Goal: Answer question/provide support: Share knowledge or assist other users

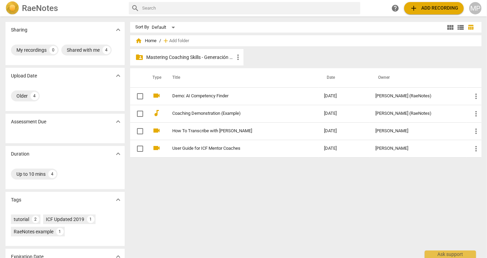
click at [219, 56] on p "Mastering Coaching Skills - Generación 31" at bounding box center [190, 57] width 87 height 7
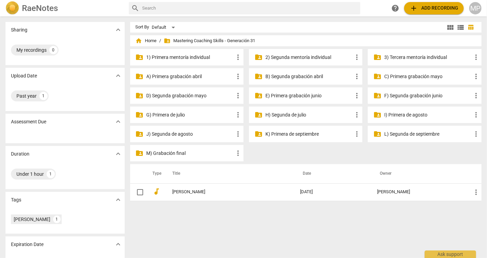
click at [306, 57] on p "2) Segunda mentoría individual" at bounding box center [309, 57] width 87 height 7
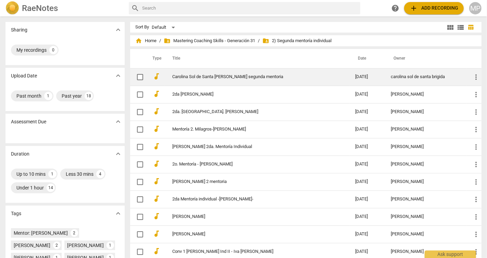
click at [247, 75] on link "Carolina Sol de Santa [PERSON_NAME] segunda mentoria" at bounding box center [252, 76] width 158 height 5
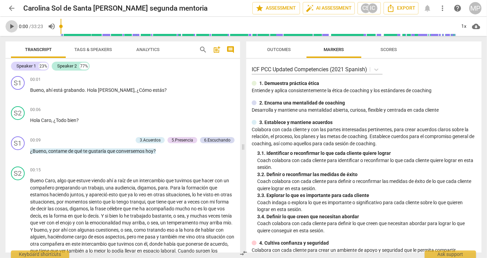
click at [11, 26] on span "play_arrow" at bounding box center [12, 26] width 8 height 8
click at [122, 139] on p "Add competency" at bounding box center [116, 140] width 33 height 6
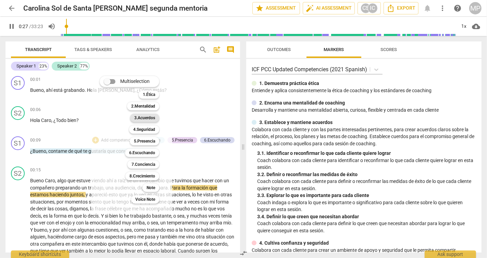
click at [149, 118] on b "3.Acuerdos" at bounding box center [144, 118] width 21 height 8
type input "28"
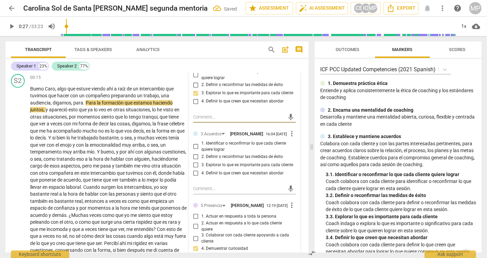
scroll to position [98, 0]
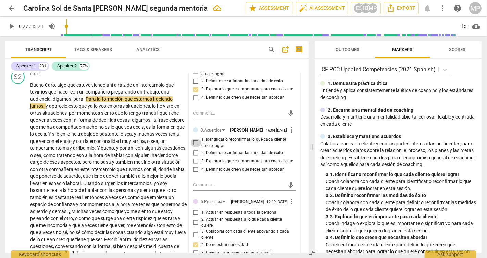
click at [193, 146] on input "1. Identificar o reconfirmar lo que cada cliente quiere lograr" at bounding box center [196, 143] width 11 height 8
checkbox input "true"
click at [10, 26] on span "play_arrow" at bounding box center [12, 26] width 8 height 8
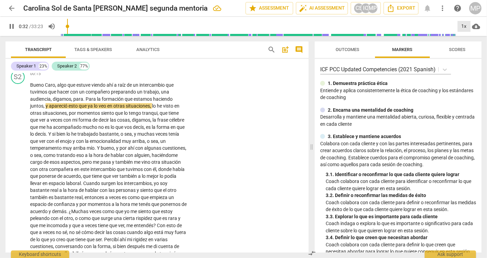
click at [462, 24] on div "1x" at bounding box center [464, 26] width 13 height 11
click at [468, 54] on li "1.25x" at bounding box center [469, 53] width 23 height 13
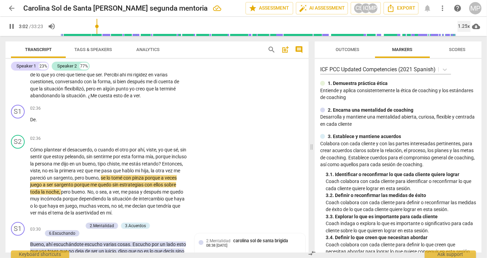
scroll to position [261, 0]
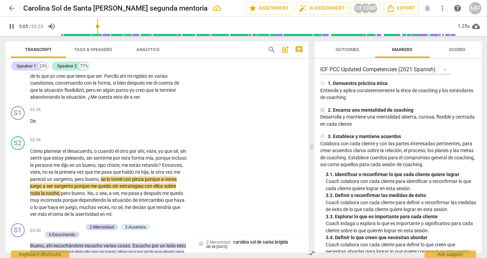
click at [13, 25] on span "pause" at bounding box center [12, 26] width 8 height 8
click at [13, 25] on span "play_arrow" at bounding box center [12, 26] width 8 height 8
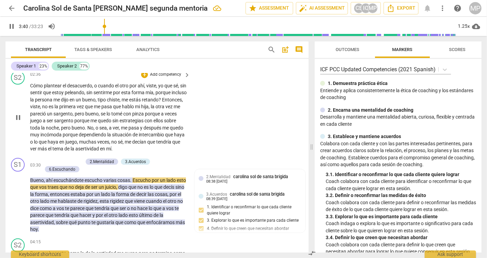
scroll to position [333, 0]
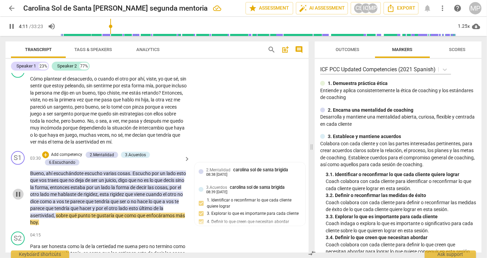
click at [17, 198] on span "pause" at bounding box center [18, 194] width 8 height 8
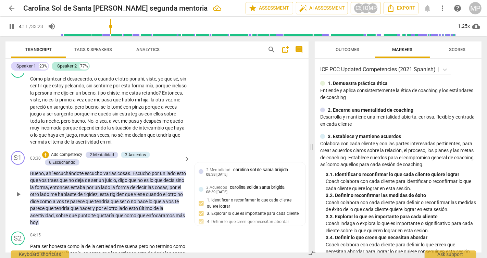
type input "252"
click at [75, 158] on p "Add competency" at bounding box center [66, 155] width 33 height 6
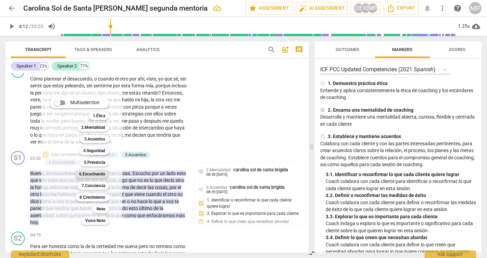
click at [99, 173] on b "6.Escuchando" at bounding box center [92, 174] width 26 height 8
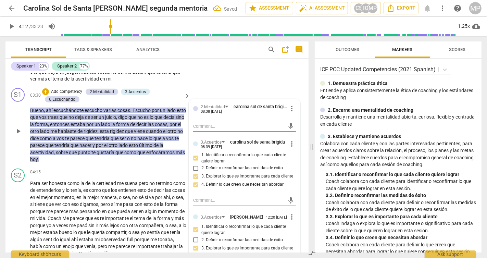
scroll to position [399, 0]
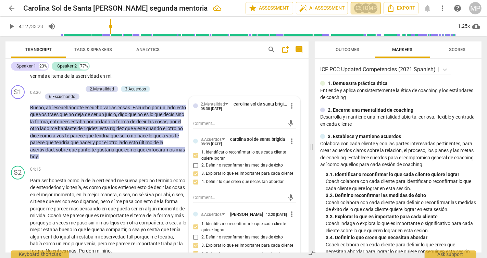
click at [359, 9] on div "CS" at bounding box center [359, 8] width 10 height 10
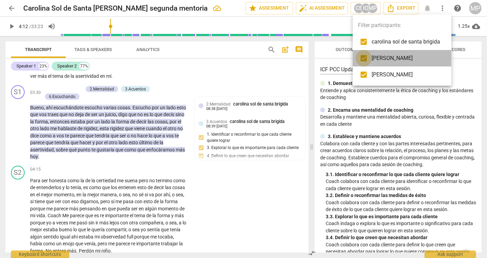
click at [364, 61] on input "checkbox" at bounding box center [364, 58] width 16 height 16
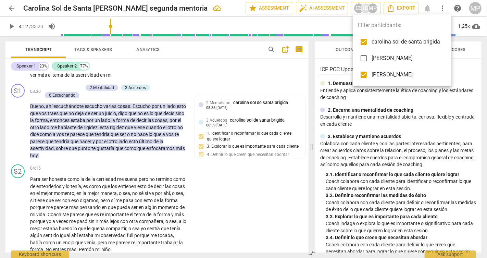
scroll to position [398, 0]
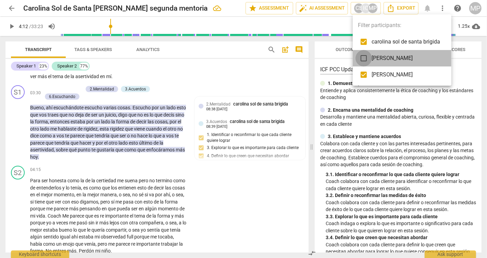
click at [366, 57] on input "checkbox" at bounding box center [364, 58] width 16 height 16
checkbox input "true"
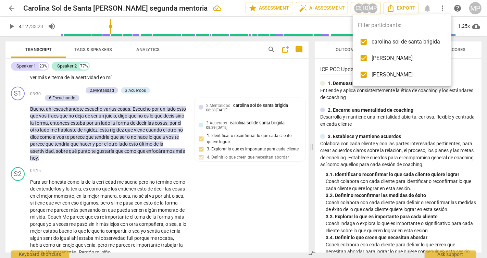
scroll to position [399, 0]
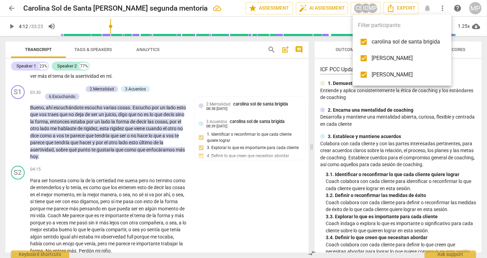
click at [306, 96] on div at bounding box center [243, 129] width 487 height 258
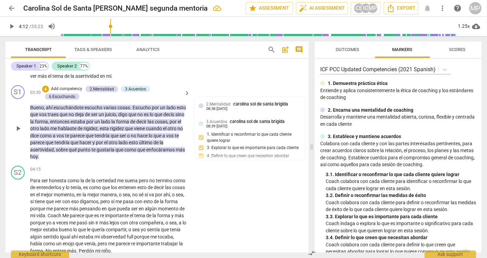
click at [263, 94] on div "S1 play_arrow pause 03:30 + Add competency 2.Mentalidad 3.Acuerdos 6.Escuchando…" at bounding box center [156, 123] width 303 height 81
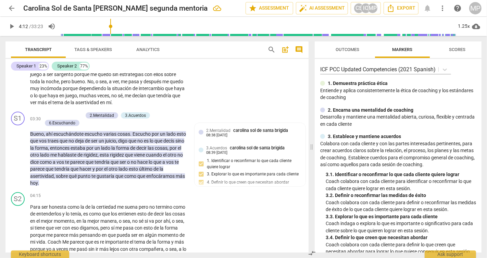
scroll to position [381, 0]
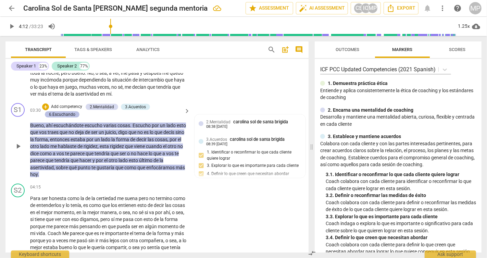
click at [68, 118] on div "6.Escuchando" at bounding box center [62, 114] width 26 height 6
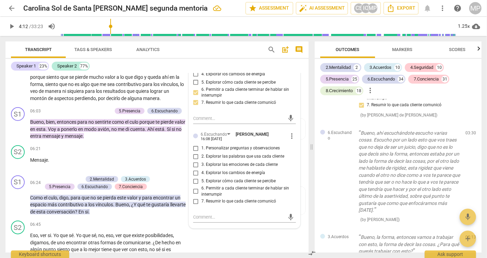
scroll to position [650, 0]
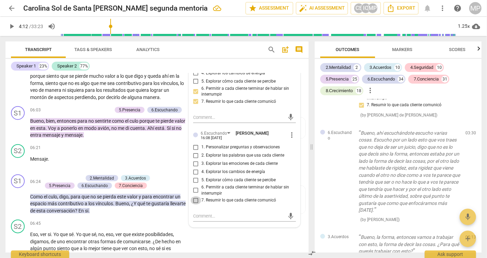
click at [194, 205] on input "7. Resumir lo que cada cliente comunicó" at bounding box center [196, 200] width 11 height 8
checkbox input "true"
click at [205, 219] on textarea at bounding box center [239, 216] width 92 height 7
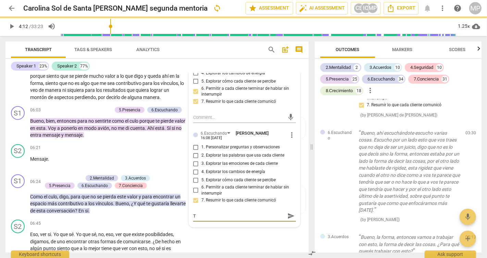
type textarea "T"
type textarea "Te"
type textarea "Te e"
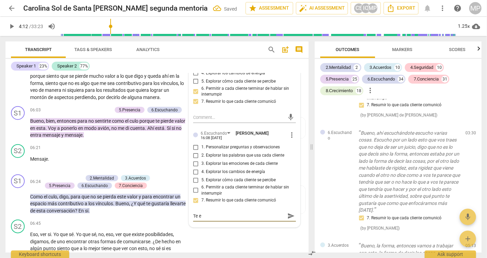
type textarea "Te es"
type textarea "Te esc"
type textarea "Te escu"
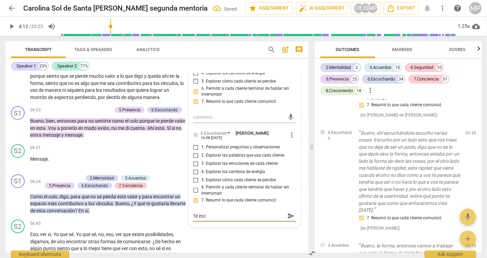
type textarea "Te escu"
type textarea "Te escuc"
type textarea "Te escuch"
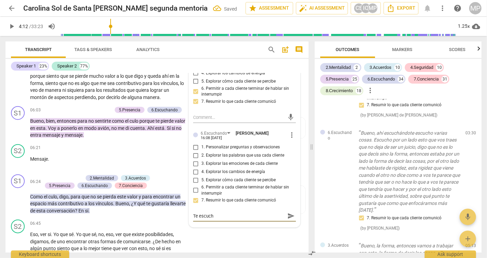
type textarea "Te escucho"
type textarea "Te escucho e"
type textarea "Te escucho ef"
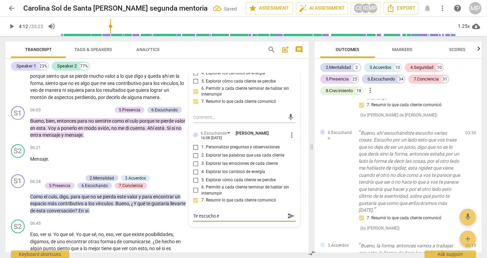
type textarea "Te escucho ef"
type textarea "Te escucho efe"
type textarea "Te escucho efec"
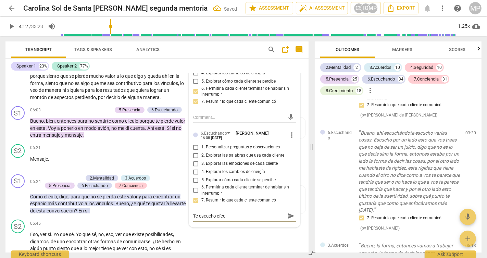
type textarea "Te escucho efect"
type textarea "Te escucho efecti"
type textarea "Te escucho efectiv"
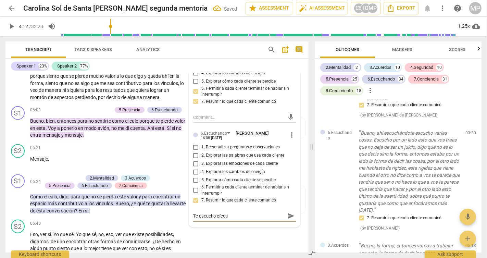
type textarea "Te escucho efectiv"
type textarea "Te escucho efectiva"
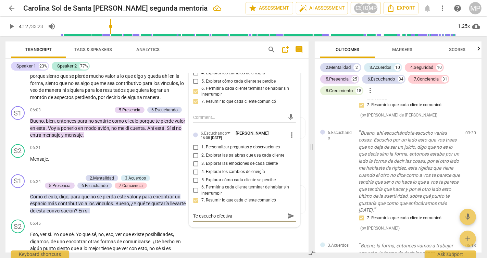
type textarea "Te escucho efectiva a"
type textarea "Te escucho efectiva al"
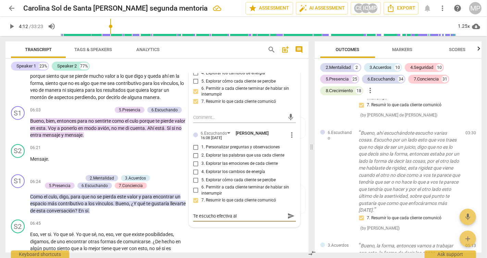
type textarea "Te escucho efectiva al"
type textarea "Te escucho efectiva al r"
type textarea "Te escucho efectiva al re"
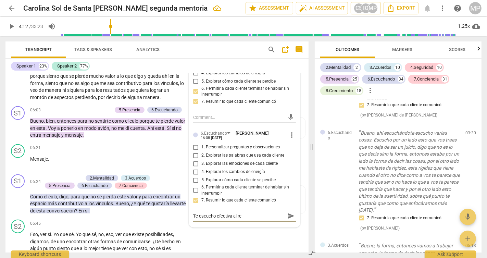
type textarea "Te escucho efectiva al res"
type textarea "Te escucho efectiva al resu"
type textarea "Te escucho efectiva al resum"
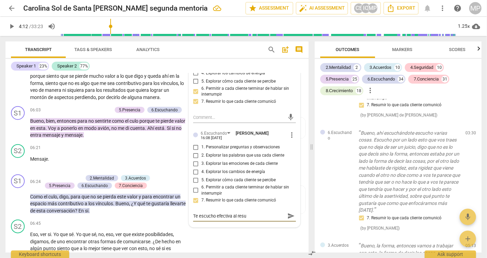
type textarea "Te escucho efectiva al resum"
type textarea "Te escucho efectiva al resumr"
type textarea "Te escucho efectiva al resum"
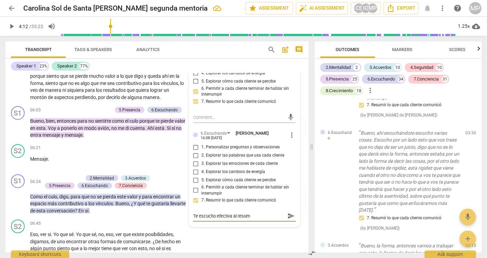
type textarea "Te escucho efectiva al resumi"
type textarea "Te escucho efectiva al resumir"
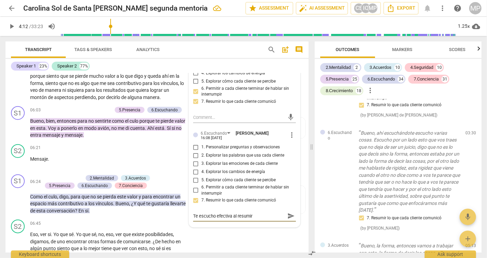
type textarea "Te escucho efectiva al resumir"
type textarea "Te escucho efectiva al resumir l"
type textarea "Te escucho efectiva al resumir la"
type textarea "Te escucho efectiva al resumir las"
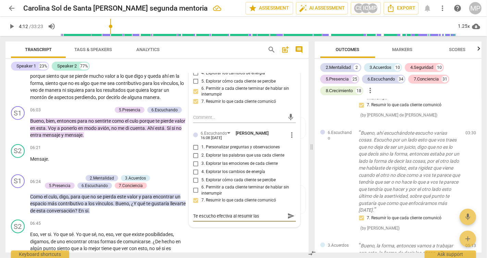
type textarea "Te escucho efectiva al resumir las"
type textarea "Te escucho efectiva al resumir las p"
type textarea "Te escucho efectiva al resumir las pa"
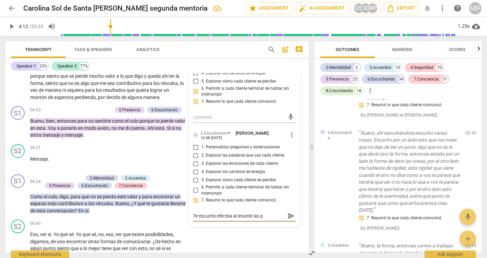
type textarea "Te escucho efectiva al resumir las pa"
type textarea "Te escucho efectiva al resumir las pal"
type textarea "Te escucho efectiva al resumir las pala"
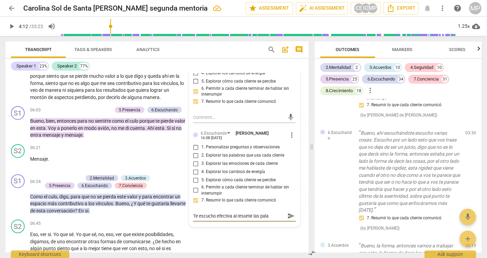
type textarea "Te escucho efectiva al resumir las palab"
type textarea "Te escucho efectiva al resumir las palabr"
type textarea "Te escucho efectiva al resumir las palabra"
type textarea "Te escucho efectiva al resumir las palabras"
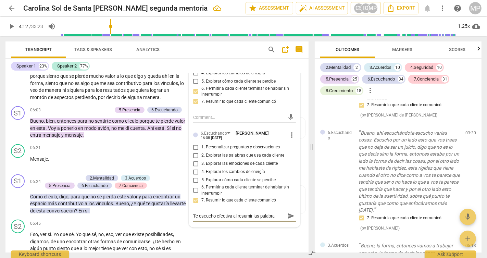
type textarea "Te escucho efectiva al resumir las palabras"
type textarea "Te escucho efectiva al resumir las palabras/"
type textarea "Te escucho efectiva al resumir las palabras/c"
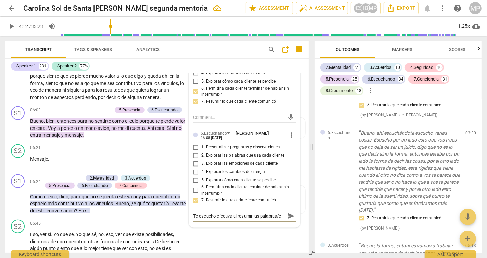
type textarea "Te escucho efectiva al resumir las palabras/co"
type textarea "Te escucho efectiva al resumir las palabras/con"
type textarea "Te escucho efectiva al resumir las palabras/conc"
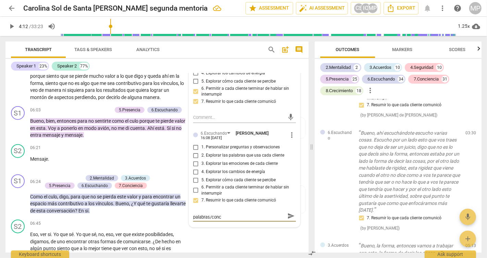
type textarea "Te escucho efectiva al resumir las palabras/conce"
type textarea "Te escucho efectiva al resumir las palabras/concep"
type textarea "Te escucho efectiva al resumir las palabras/concept"
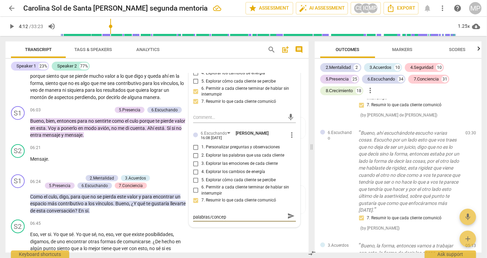
type textarea "Te escucho efectiva al resumir las palabras/concept"
type textarea "Te escucho efectiva al resumir las palabras/concepto"
type textarea "Te escucho efectiva al resumir las palabras/conceptos"
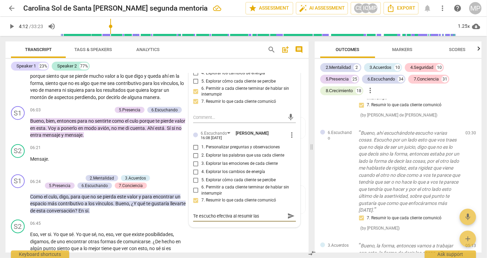
type textarea "Te escucho efectiva al resumir las palabras/conceptos"
type textarea "Te escucho efectiva al resumir las palabras/conceptos m"
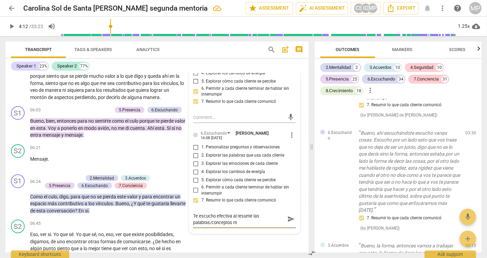
type textarea "Te escucho efectiva al resumir las palabras/conceptos ma"
type textarea "Te escucho efectiva al resumir las palabras/conceptos mas"
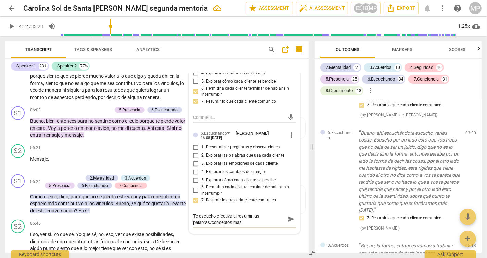
type textarea "Te escucho efectiva al resumir las palabras/conceptos mas s"
type textarea "Te escucho efectiva al resumir las palabras/conceptos mas si"
type textarea "Te escucho efectiva al resumir las palabras/conceptos mas sig"
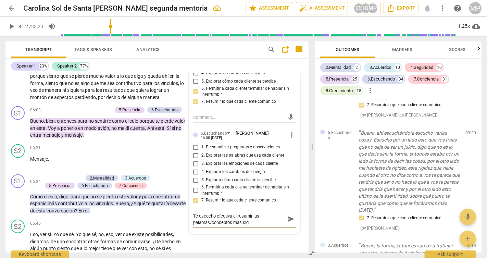
type textarea "Te escucho efectiva al resumir las palabras/conceptos mas sign"
type textarea "Te escucho efectiva al resumir las palabras/conceptos mas signi"
type textarea "Te escucho efectiva al resumir las palabras/conceptos mas signif"
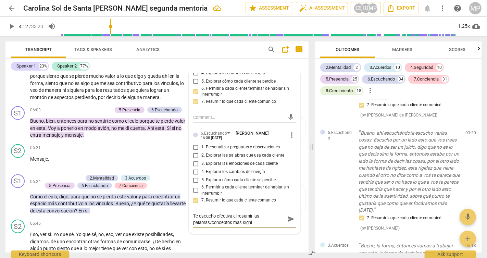
type textarea "Te escucho efectiva al resumir las palabras/conceptos mas signif"
type textarea "Te escucho efectiva al resumir las palabras/conceptos mas signifi"
type textarea "Te escucho efectiva al resumir las palabras/conceptos mas signific"
type textarea "Te escucho efectiva al resumir las palabras/conceptos mas significa"
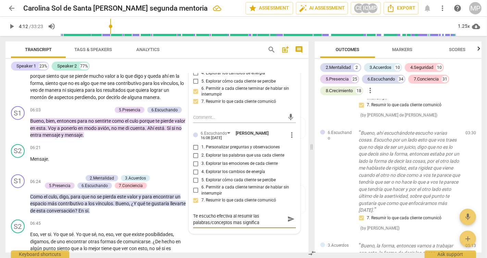
type textarea "Te escucho efectiva al resumir las palabras/conceptos mas significat"
type textarea "Te escucho efectiva al resumir las palabras/conceptos mas significati"
type textarea "Te escucho efectiva al resumir las palabras/conceptos mas significatio"
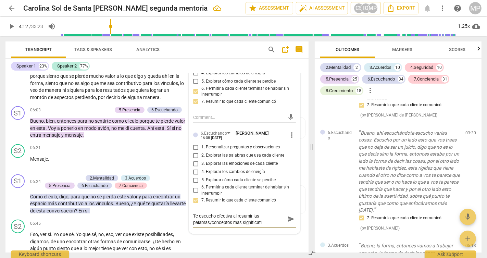
type textarea "Te escucho efectiva al resumir las palabras/conceptos mas significatio"
type textarea "Te escucho efectiva al resumir las palabras/conceptos mas significati"
type textarea "Te escucho efectiva al resumir las palabras/conceptos mas significativ"
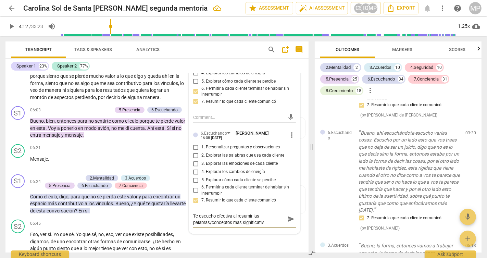
type textarea "Te escucho efectiva al resumir las palabras/conceptos mas significativo"
type textarea "Te escucho efectiva al resumir las palabras/conceptos mas significativos"
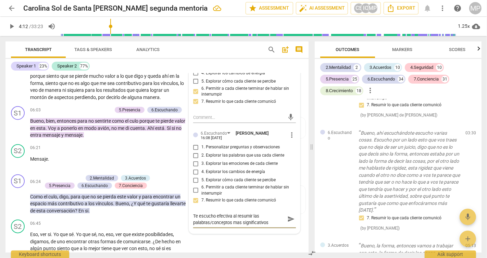
type textarea "Te escucho efectiva al resumir las palabras/conceptos mas significativos"
type textarea "Te escucho efectiva al resumir las palabras/conceptos mas significativos d"
type textarea "Te escucho efectiva al resumir las palabras/conceptos mas significativos de"
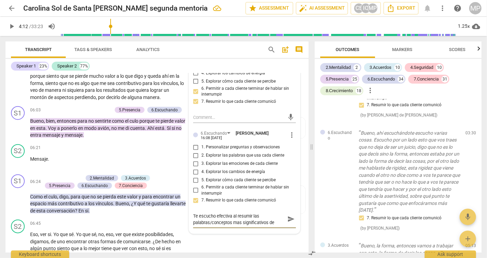
type textarea "Te escucho efectiva al resumir las palabras/conceptos mas significativos de"
type textarea "Te escucho efectiva al resumir las palabras/conceptos mas significativos de t"
type textarea "Te escucho efectiva al resumir las palabras/conceptos mas significativos de tu"
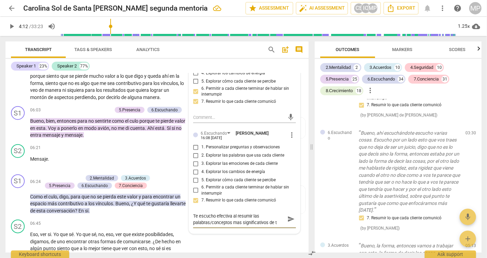
type textarea "Te escucho efectiva al resumir las palabras/conceptos mas significativos de tu"
type textarea "Te escucho efectiva al resumir las palabras/conceptos mas significativos de tu c"
type textarea "Te escucho efectiva al resumir las palabras/conceptos mas significativos de tu …"
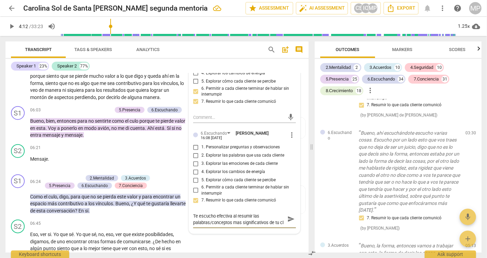
type textarea "Te escucho efectiva al resumir las palabras/conceptos mas significativos de tu …"
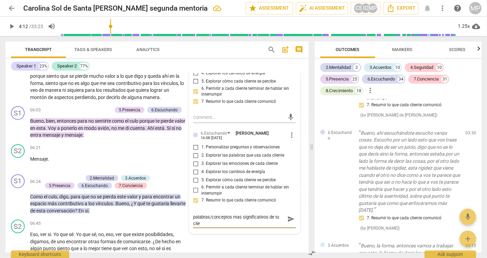
type textarea "Te escucho efectiva al resumir las palabras/conceptos mas significativos de tu …"
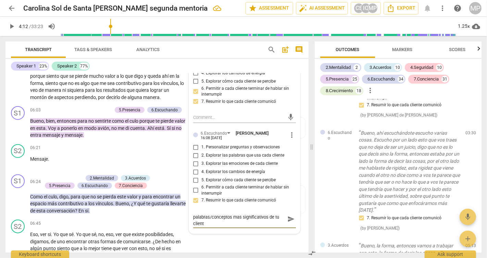
type textarea "Te escucho efectiva al resumir las palabras/conceptos mas significativos de tu …"
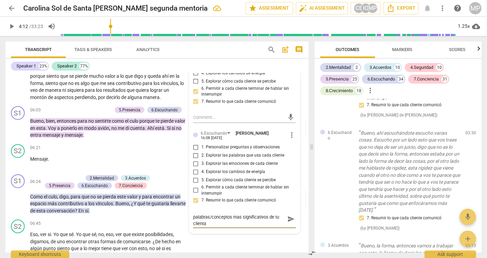
type textarea "Te escucho efectiva al resumir las palabras/conceptos mas significativos de tu …"
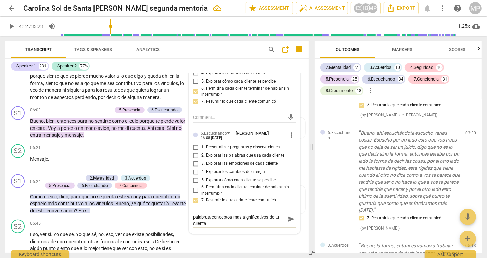
type textarea "Te escucho efectiva al resumir las palabras/conceptos mas significativos de tu …"
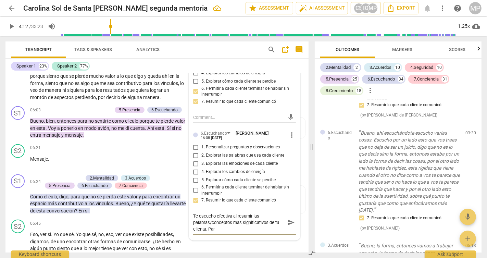
type textarea "Te escucho efectiva al resumir las palabras/conceptos mas significativos de tu …"
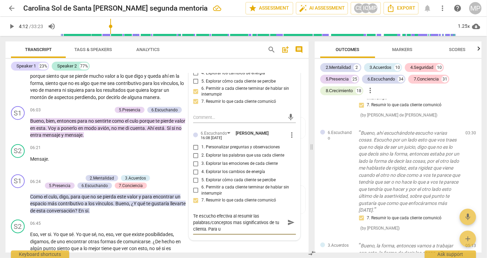
type textarea "Te escucho efectiva al resumir las palabras/conceptos mas significativos de tu …"
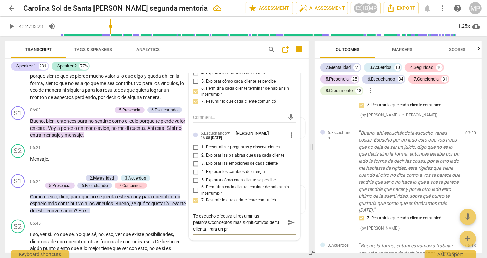
type textarea "Te escucho efectiva al resumir las palabras/conceptos mas significativos de tu …"
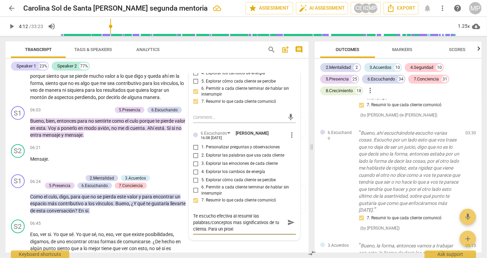
type textarea "Te escucho efectiva al resumir las palabras/conceptos mas significativos de tu …"
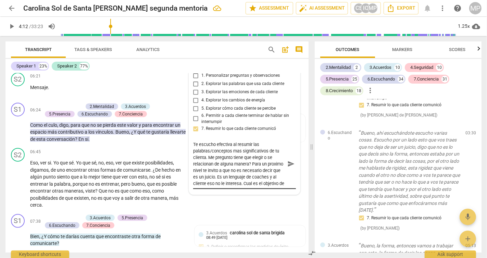
drag, startPoint x: 191, startPoint y: 152, endPoint x: 239, endPoint y: 186, distance: 58.4
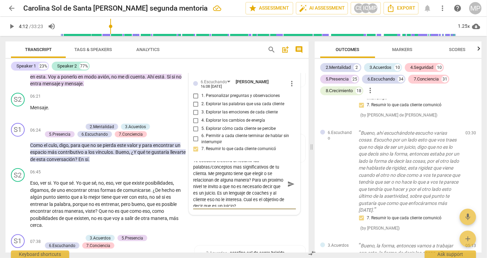
scroll to position [7, 0]
drag, startPoint x: 193, startPoint y: 173, endPoint x: 275, endPoint y: 213, distance: 92.0
click at [275, 207] on textarea "Te escucho efectiva al resumir las palabras/conceptos mas significativos de tu …" at bounding box center [239, 184] width 92 height 46
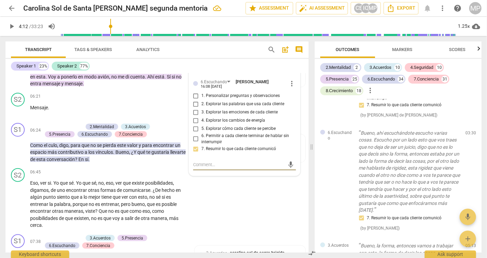
scroll to position [0, 0]
paste textarea "Te escucho efectiva al resumir las palabras y conceptos más significativos de t…"
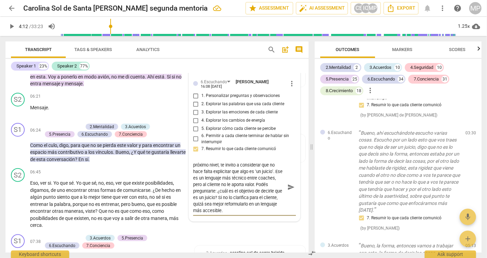
scroll to position [33, 0]
click at [290, 191] on span "send" at bounding box center [292, 188] width 8 height 8
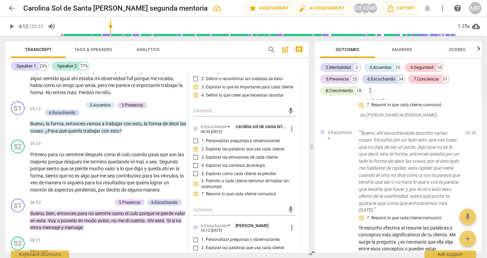
scroll to position [557, 0]
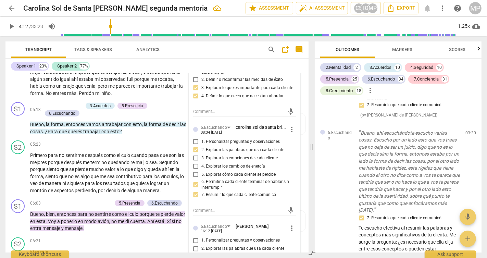
click at [11, 25] on span "play_arrow" at bounding box center [12, 26] width 8 height 8
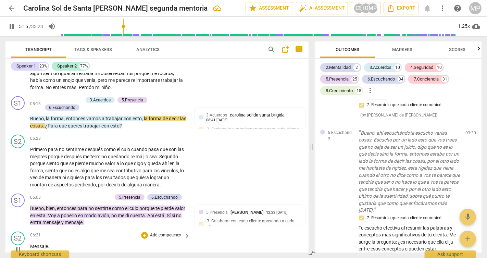
scroll to position [559, 0]
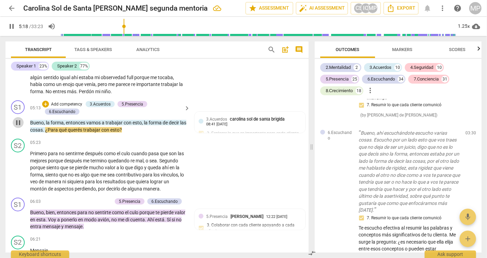
click at [16, 127] on span "pause" at bounding box center [18, 123] width 8 height 8
click at [68, 108] on p "Add competency" at bounding box center [66, 104] width 33 height 6
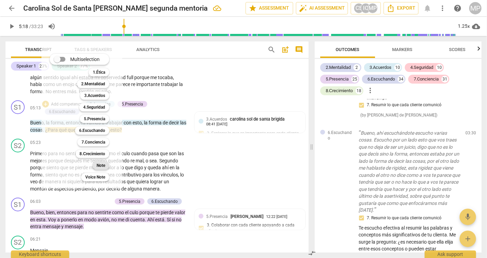
click at [101, 165] on b "Note" at bounding box center [101, 165] width 9 height 8
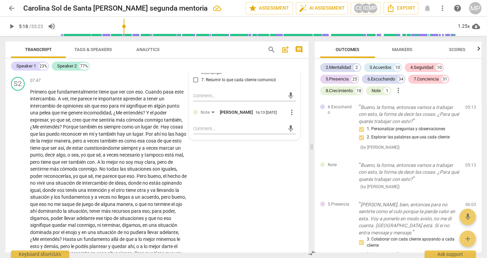
scroll to position [903, 0]
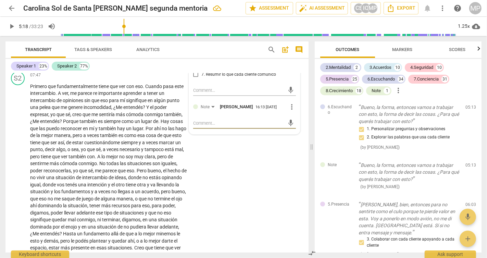
click at [208, 126] on textarea at bounding box center [239, 123] width 92 height 7
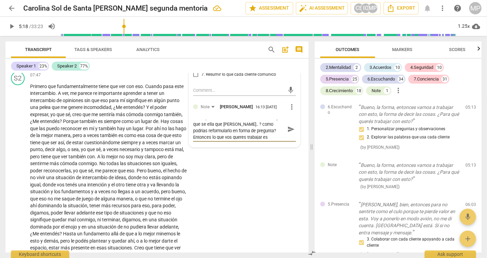
scroll to position [0, 0]
drag, startPoint x: 268, startPoint y: 161, endPoint x: 191, endPoint y: 131, distance: 83.2
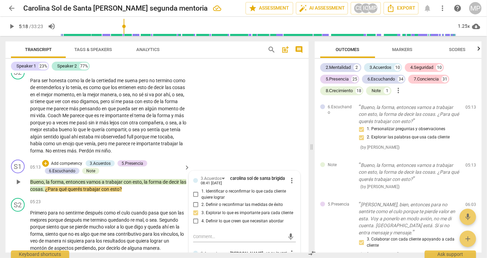
scroll to position [497, 0]
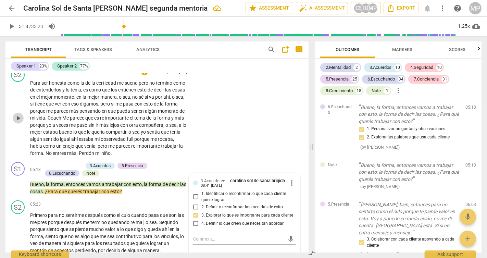
click at [16, 122] on span "play_arrow" at bounding box center [18, 118] width 8 height 8
click at [17, 188] on span "pause" at bounding box center [18, 184] width 8 height 8
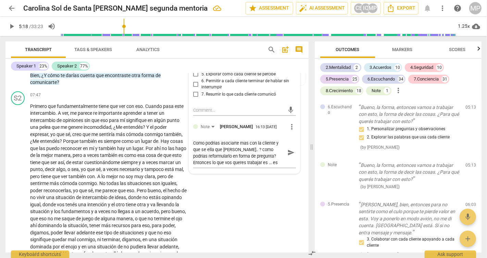
scroll to position [883, 0]
click at [255, 165] on textarea "Como podrias asociarte mas con la cliente y que se ella que [PERSON_NAME].. ? c…" at bounding box center [239, 152] width 92 height 26
click at [213, 161] on textarea "Como podrias asociarte mas con la cliente y que se ella que [PERSON_NAME].. ? c…" at bounding box center [239, 152] width 92 height 26
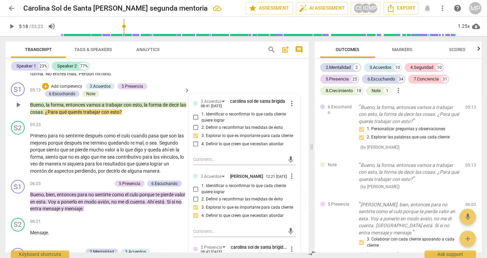
scroll to position [573, 0]
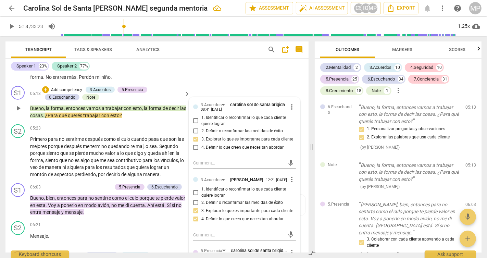
click at [73, 93] on p "Add competency" at bounding box center [66, 90] width 33 height 6
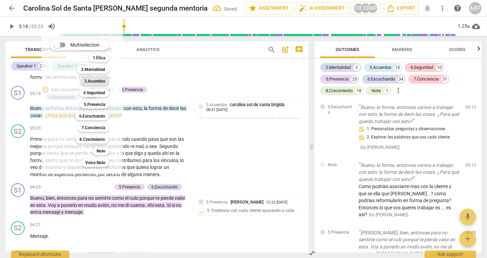
click at [103, 83] on b "3.Acuerdos" at bounding box center [94, 81] width 21 height 8
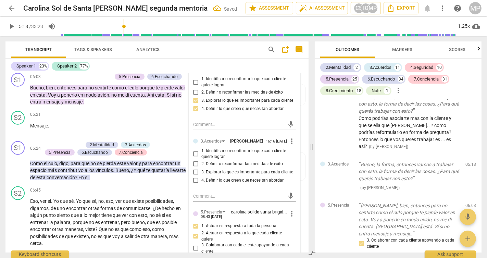
scroll to position [684, 0]
click at [194, 176] on input "3. Explorar lo que es importante para cada cliente" at bounding box center [196, 172] width 11 height 8
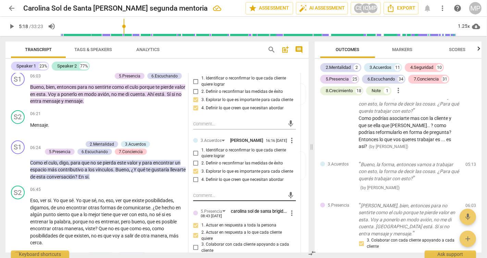
click at [205, 199] on textarea at bounding box center [239, 195] width 92 height 7
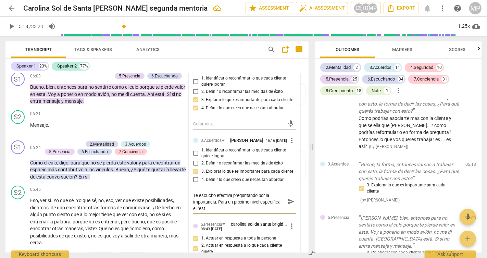
scroll to position [0, 0]
click at [238, 212] on textarea "Te escucho efectiva preguntando por la importancia. Para un proximo nivel espec…" at bounding box center [239, 202] width 92 height 20
click at [241, 212] on textarea "Te escucho efectiva preguntando por la importancia. Para un proximo nivel espec…" at bounding box center [239, 202] width 92 height 20
click at [239, 212] on textarea "Te escucho efectiva preguntando por la importancia. Para un próximo nivel espec…" at bounding box center [239, 202] width 92 height 20
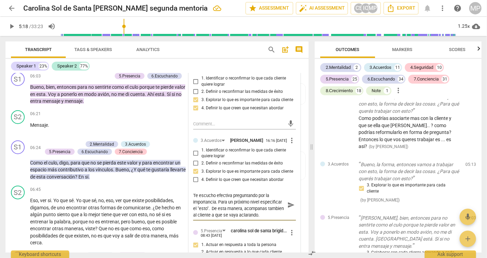
click at [252, 218] on textarea "Te escucho efectiva preguntando por la importancia. Para un próximo nivel espec…" at bounding box center [239, 205] width 92 height 26
click at [276, 218] on textarea "Te escucho efectiva preguntando por la importancia. Para un próximo nivel espec…" at bounding box center [239, 205] width 92 height 26
click at [280, 218] on textarea "Te escucho efectiva preguntando por la importancia. Para un próximo nivel espec…" at bounding box center [239, 205] width 92 height 26
click at [290, 209] on span "send" at bounding box center [292, 206] width 8 height 8
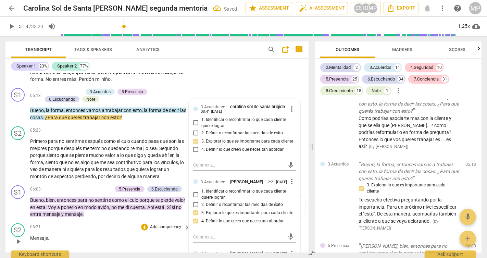
scroll to position [568, 0]
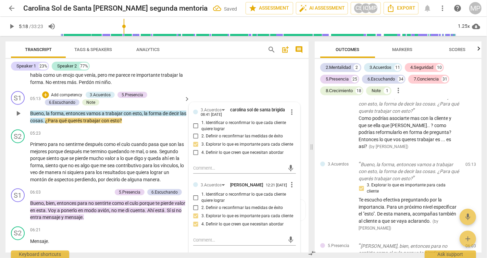
click at [15, 118] on span "play_arrow" at bounding box center [18, 113] width 8 height 8
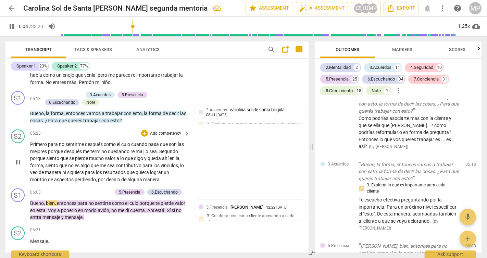
click at [19, 166] on span "pause" at bounding box center [18, 162] width 8 height 8
click at [143, 137] on div "+" at bounding box center [144, 133] width 7 height 7
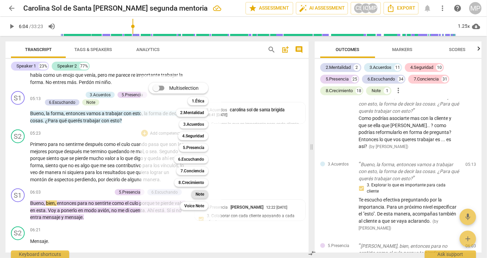
click at [199, 194] on b "Note" at bounding box center [200, 194] width 9 height 8
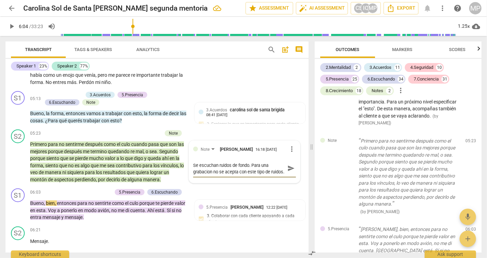
scroll to position [5, 0]
click at [200, 175] on textarea "Se escuchan ruidos de fondo. Para una grabacion no se acepta con este tipo de r…" at bounding box center [239, 168] width 92 height 13
click at [222, 175] on textarea "Se escuchan ruidos de fondo. Para una grabación no se acepta con este tipo de r…" at bounding box center [239, 168] width 92 height 13
click at [273, 182] on textarea "Se escuchan ruidos de fondo. Para una grabación no se acepta con este tipo de r…" at bounding box center [239, 172] width 92 height 20
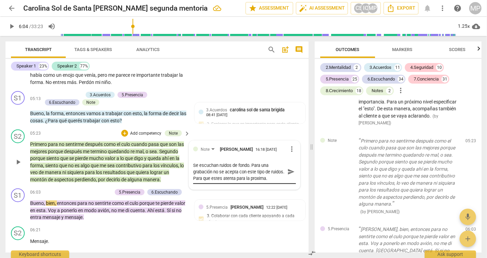
click at [248, 175] on div "Se escuchan ruidos de fondo. Para una grabación no se acepta con este tipo de r…" at bounding box center [244, 172] width 103 height 24
click at [248, 181] on textarea "Se escuchan ruidos de fondo. Para una grabación no se acepta con este tipo de r…" at bounding box center [239, 172] width 92 height 20
click at [255, 182] on textarea "Se escuchan ruidos de fondo del telefono. Para una grabación no se acepta con e…" at bounding box center [239, 172] width 92 height 20
click at [265, 180] on textarea "Se escuchan ruidos de fondo del telefono. Para una grabación no se acepta con e…" at bounding box center [239, 172] width 92 height 20
click at [264, 182] on textarea "Se escuchan ruidos de fondo del telefono. Para una grabación no se acepta con e…" at bounding box center [239, 172] width 92 height 20
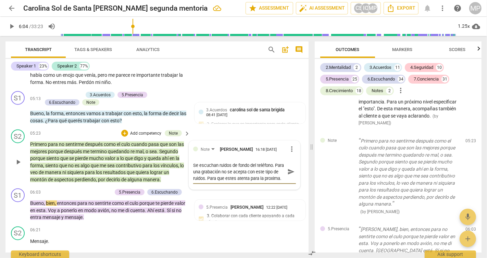
scroll to position [574, 0]
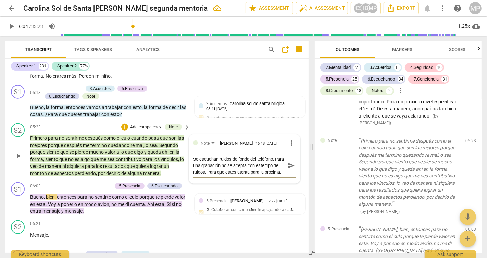
click at [199, 175] on textarea "Se escuchan ruidos de fondo del teléfono. Para una grabación no se acepta con e…" at bounding box center [239, 166] width 92 height 20
click at [289, 170] on span "send" at bounding box center [292, 166] width 8 height 8
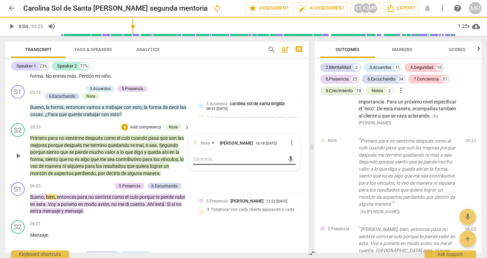
scroll to position [0, 0]
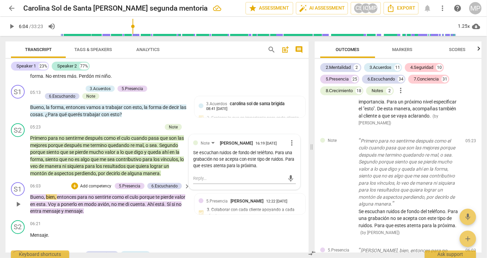
click at [93, 190] on p "Add competency" at bounding box center [96, 186] width 33 height 6
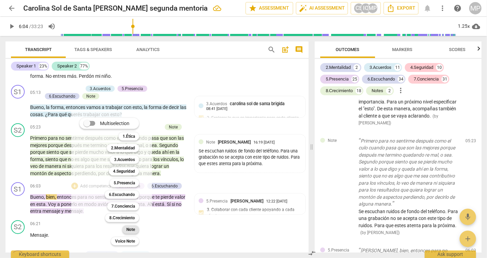
click at [131, 229] on b "Note" at bounding box center [130, 230] width 9 height 8
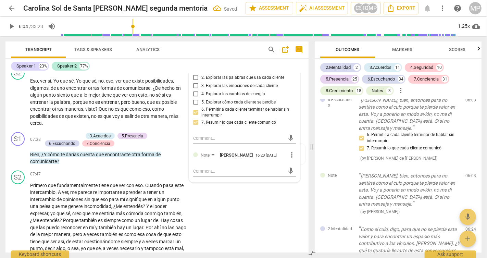
scroll to position [806, 0]
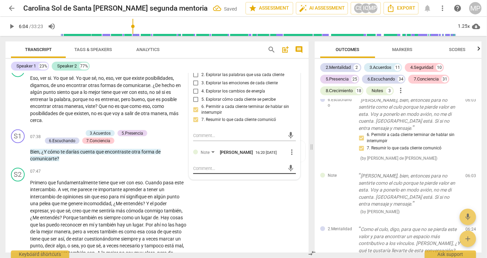
click at [205, 172] on textarea at bounding box center [239, 168] width 92 height 7
click at [266, 178] on textarea "Como podrias ayudarla a que parafresee en forma positiva el para que es importa…" at bounding box center [239, 171] width 92 height 13
click at [271, 178] on textarea "Como podrias ayudarla a que parafresee en forma positiva el para que es importa…" at bounding box center [239, 171] width 92 height 13
click at [213, 178] on textarea "Como podrias ayudarla a que reformule en forma positiva el para que es importan…" at bounding box center [239, 171] width 92 height 13
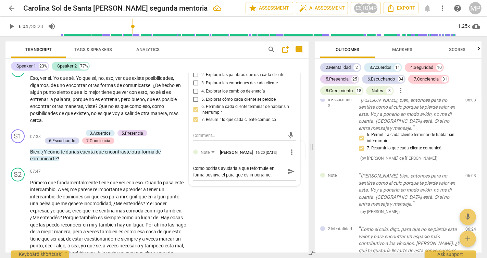
click at [191, 186] on div "5.Presencia [PERSON_NAME] 12:22 [DATE] more_vert 1. Actuar en respuesta a toda …" at bounding box center [244, 73] width 111 height 225
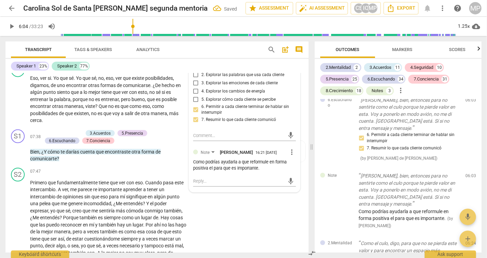
click at [191, 180] on div "5.Presencia [PERSON_NAME] 12:22 [DATE] more_vert 1. Actuar en respuesta a toda …" at bounding box center [244, 76] width 111 height 231
click at [289, 156] on span "more_vert" at bounding box center [292, 152] width 8 height 8
click at [294, 167] on li "Edit" at bounding box center [298, 168] width 24 height 13
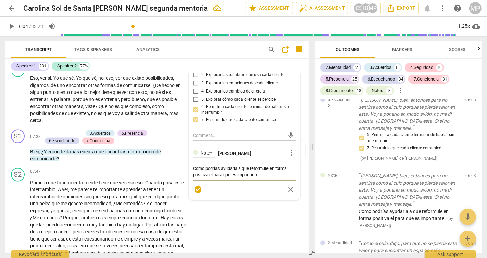
click at [259, 178] on textarea "Como podrías ayudarla a que reformule en forma positiva el para que es importan…" at bounding box center [244, 171] width 103 height 13
click at [192, 184] on div "5.Presencia [PERSON_NAME] 12:22 [DATE] more_vert 1. Actuar en respuesta a toda …" at bounding box center [244, 80] width 111 height 239
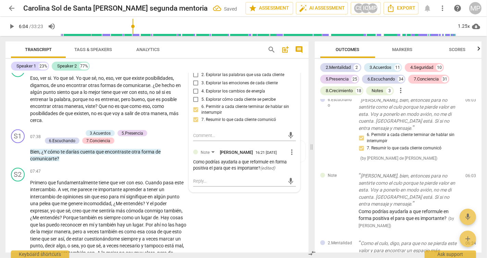
click at [193, 172] on div "Como podrías ayudarla a que reformule en forma positiva el para que es importan…" at bounding box center [244, 165] width 103 height 13
click at [263, 223] on div "S2 play_arrow pause 07:47 + Add competency keyboard_arrow_right Primero que fun…" at bounding box center [156, 261] width 303 height 193
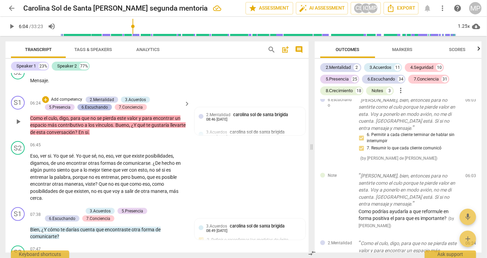
scroll to position [725, 0]
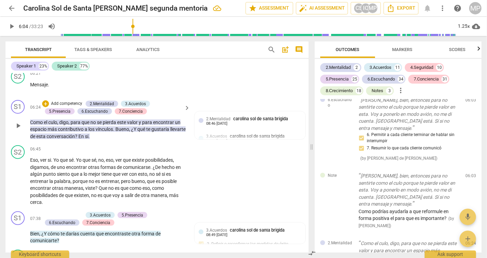
click at [19, 130] on span "play_arrow" at bounding box center [18, 126] width 8 height 8
click at [19, 130] on span "pause" at bounding box center [18, 126] width 8 height 8
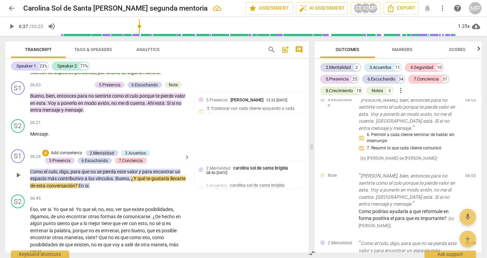
scroll to position [672, 0]
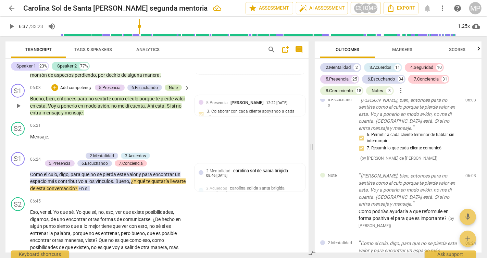
click at [172, 91] on div "Note" at bounding box center [173, 88] width 9 height 6
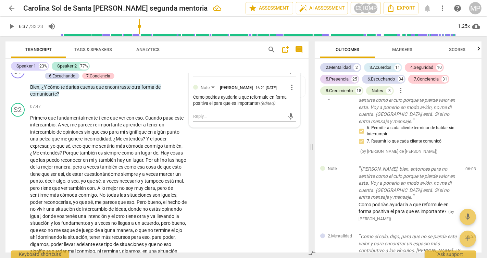
scroll to position [871, 0]
click at [289, 92] on span "more_vert" at bounding box center [292, 88] width 8 height 8
click at [294, 118] on li "Delete" at bounding box center [298, 117] width 24 height 13
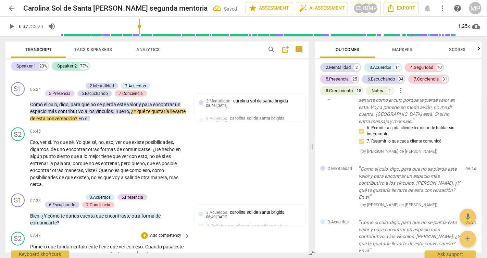
scroll to position [734, 0]
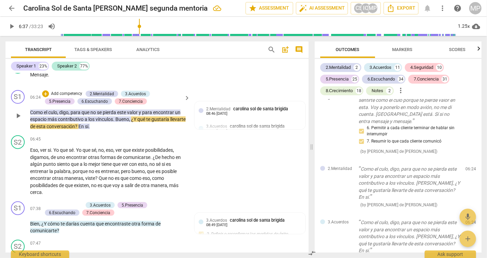
click at [185, 102] on span "keyboard_arrow_right" at bounding box center [187, 98] width 8 height 8
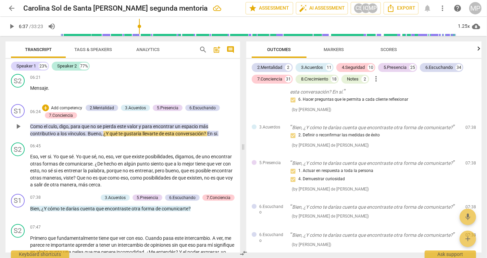
scroll to position [1093, 0]
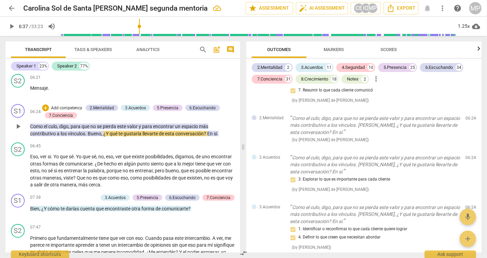
click at [64, 106] on p "Add competency" at bounding box center [66, 108] width 33 height 6
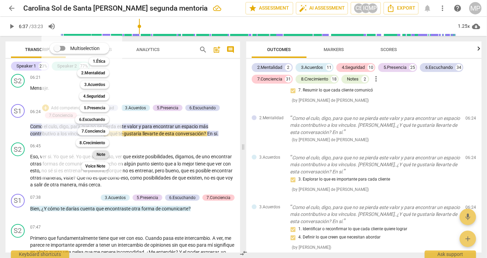
click at [98, 155] on b "Note" at bounding box center [101, 154] width 9 height 8
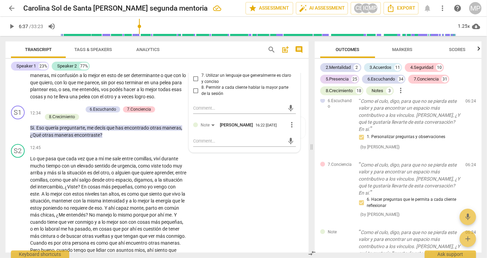
scroll to position [1413, 0]
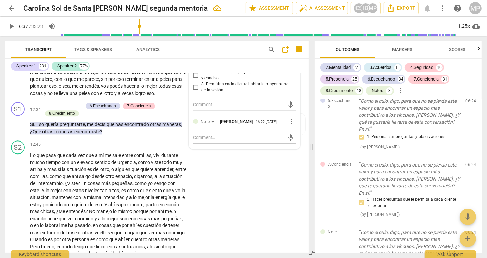
click at [212, 141] on textarea at bounding box center [239, 137] width 92 height 7
click at [214, 141] on textarea "Te escucho reformulando el para que e" at bounding box center [239, 137] width 92 height 7
click at [280, 141] on textarea "Te escucho efectiva reformulando el para que e" at bounding box center [239, 137] width 92 height 7
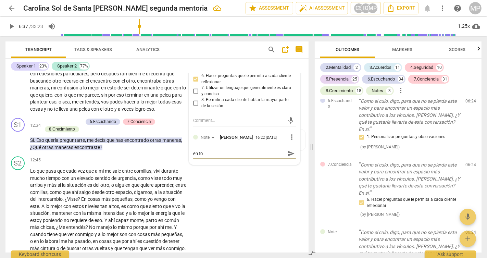
scroll to position [0, 0]
click at [289, 161] on span "send" at bounding box center [292, 157] width 8 height 8
